Goal: Task Accomplishment & Management: Complete application form

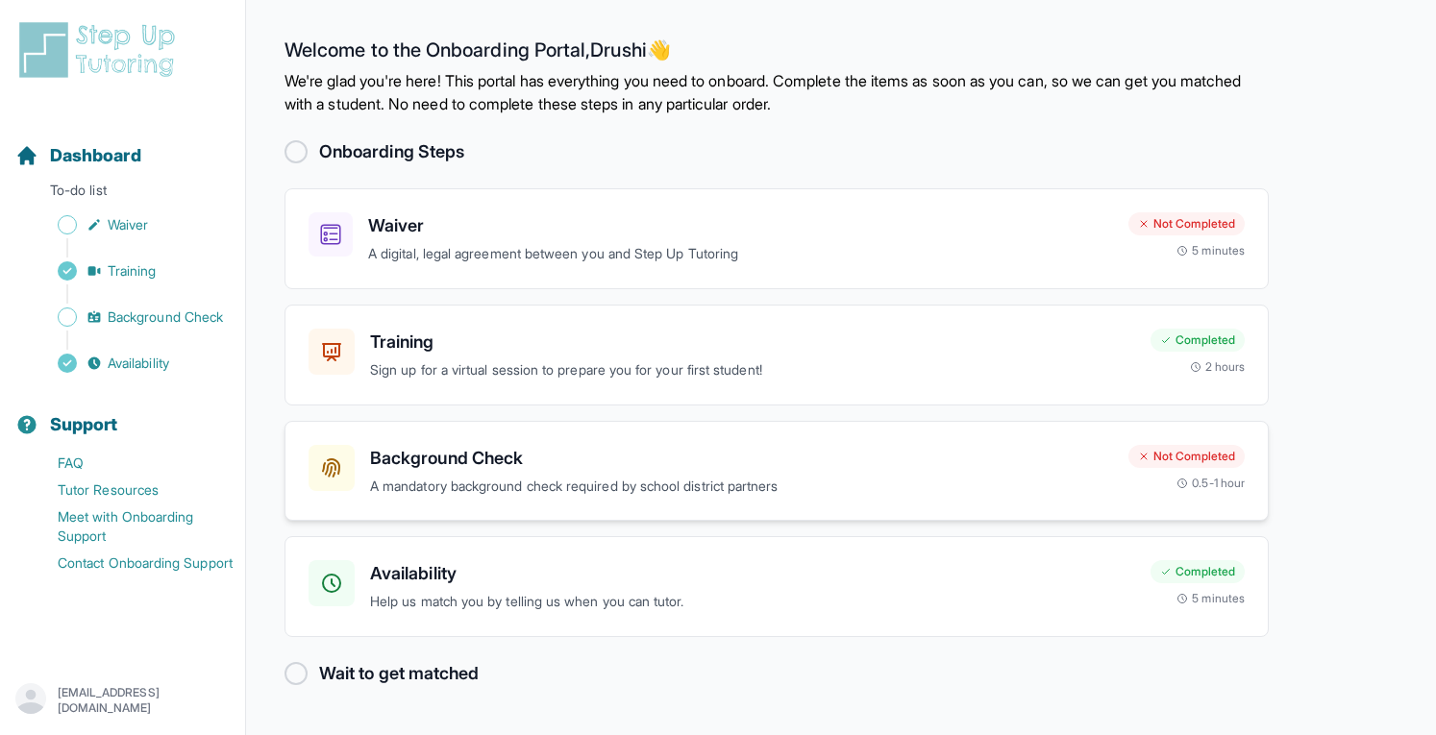
click at [1169, 468] on div "Not Completed 0.5-1 hour" at bounding box center [1186, 468] width 116 height 46
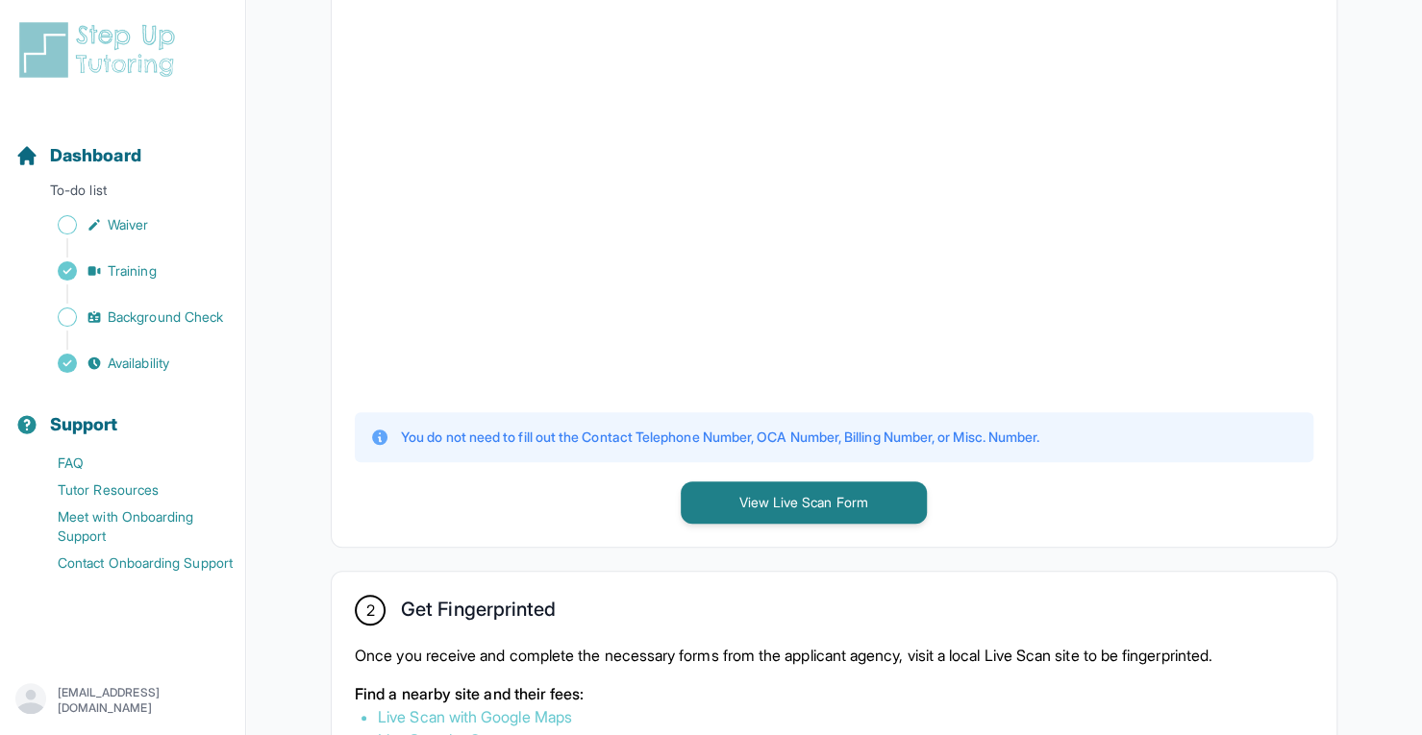
scroll to position [554, 0]
click at [829, 500] on button "View Live Scan Form" at bounding box center [804, 502] width 246 height 42
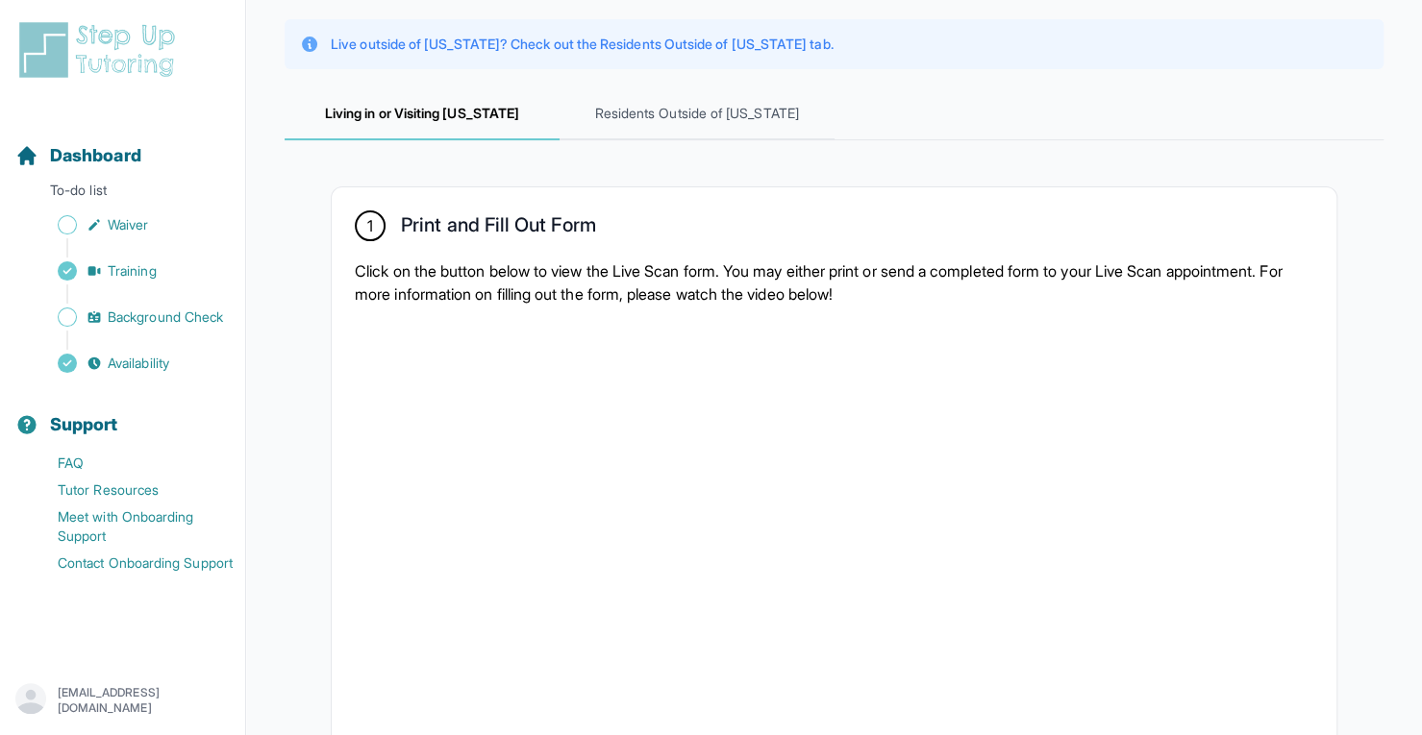
scroll to position [200, 0]
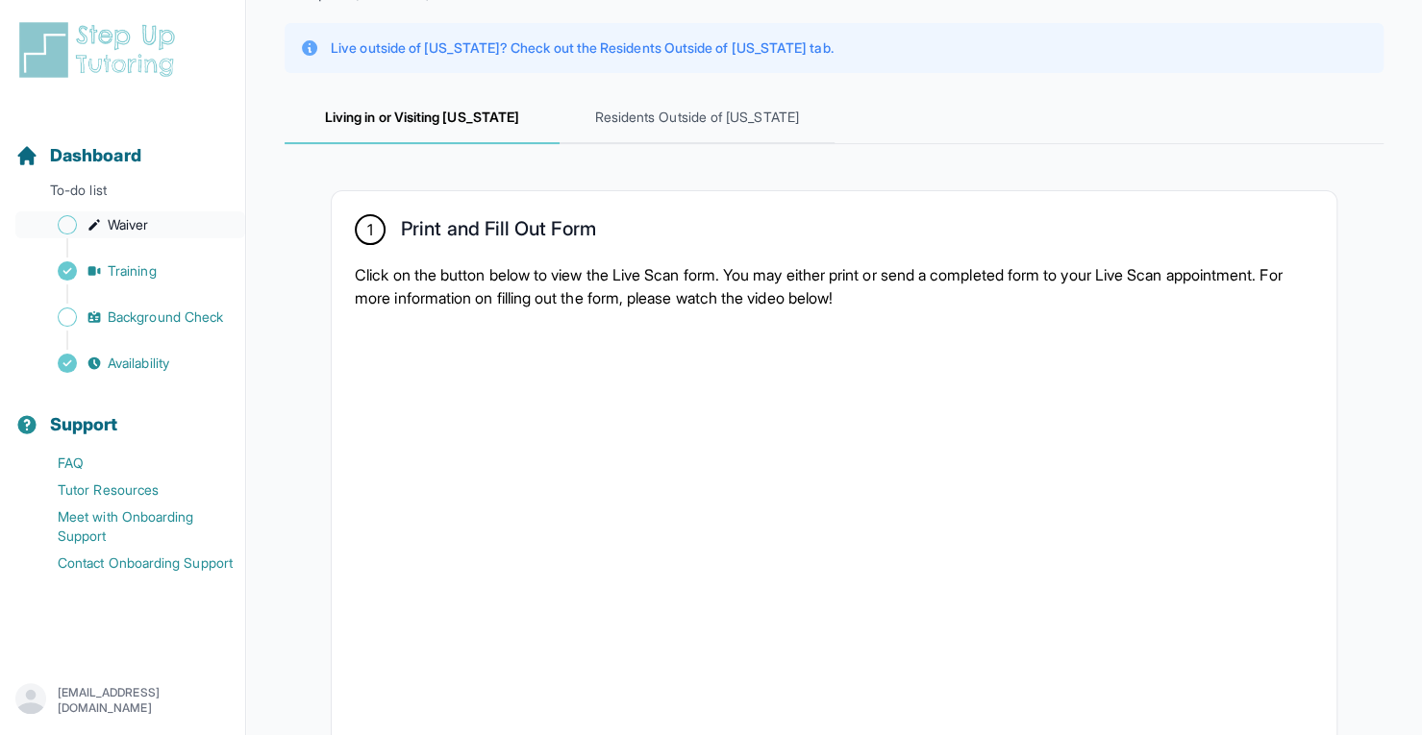
click at [161, 236] on link "Waiver" at bounding box center [130, 224] width 230 height 27
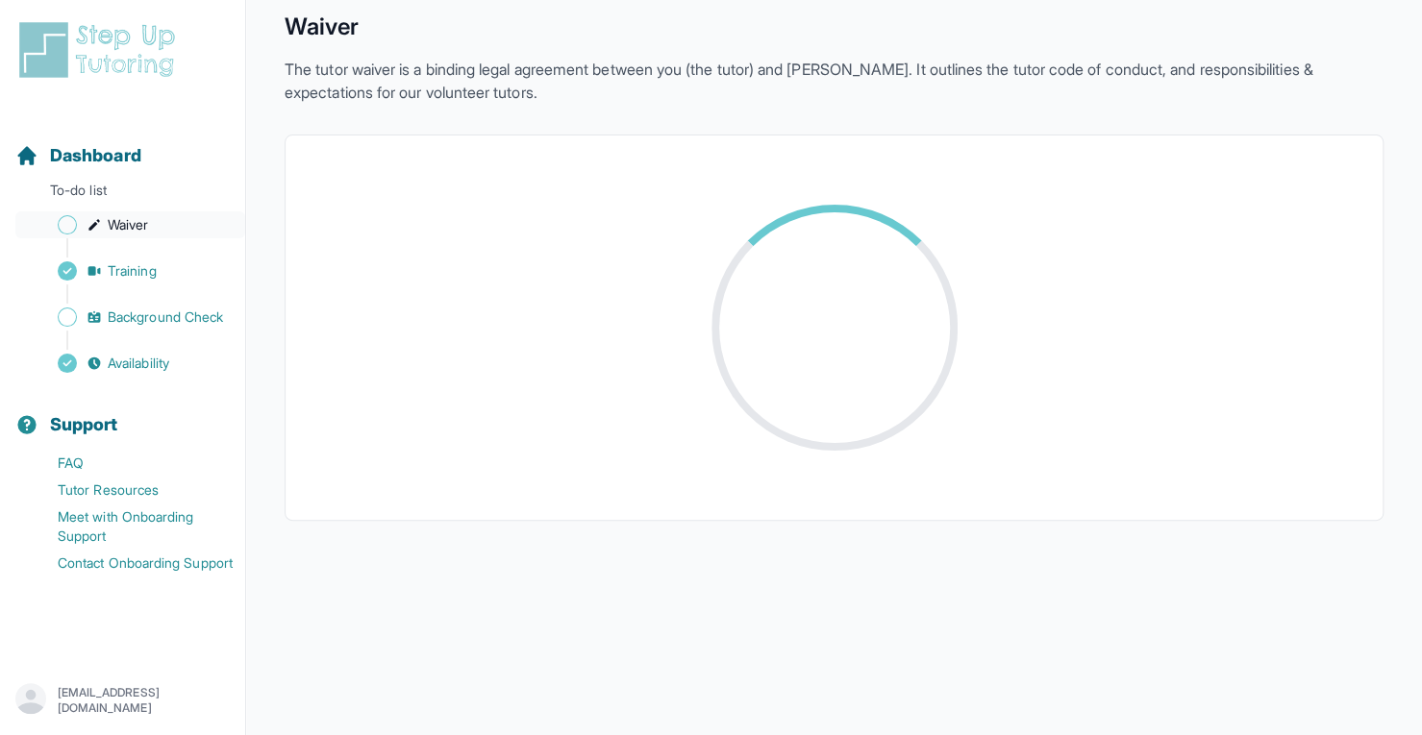
scroll to position [200, 0]
